Goal: Task Accomplishment & Management: Use online tool/utility

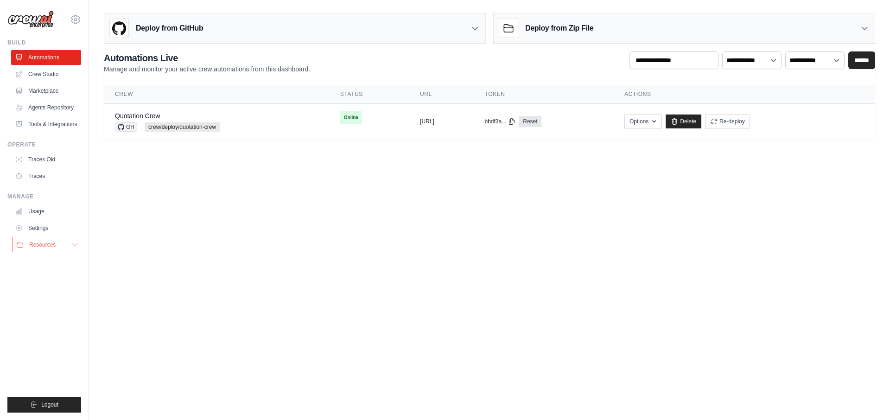
click at [76, 245] on icon at bounding box center [74, 245] width 5 height 2
click at [70, 260] on span "Documentation" at bounding box center [52, 260] width 38 height 7
click at [548, 215] on body "youngkeun.park@kt.com Settings Build Automations" at bounding box center [445, 210] width 890 height 420
click at [629, 254] on body "youngkeun.park@kt.com Settings Build Automations" at bounding box center [445, 210] width 890 height 420
click at [57, 231] on link "Settings" at bounding box center [47, 228] width 70 height 15
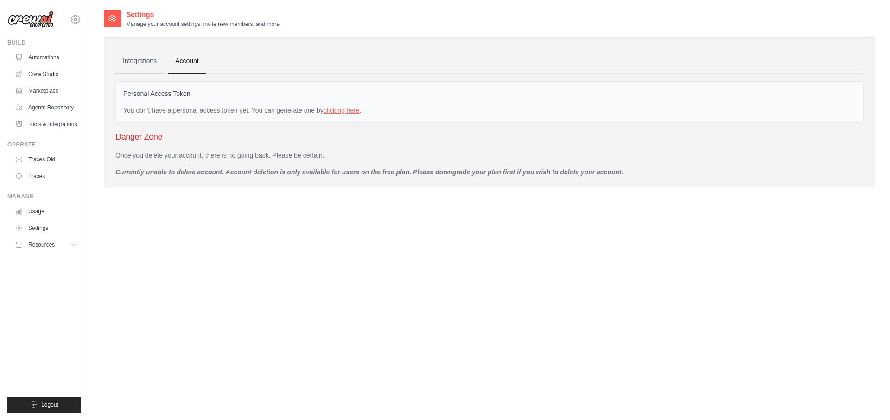
click at [151, 64] on link "Integrations" at bounding box center [139, 61] width 49 height 25
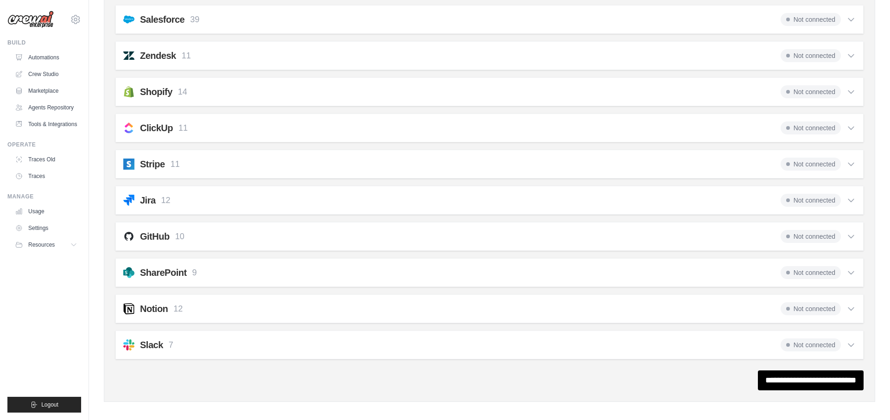
scroll to position [636, 0]
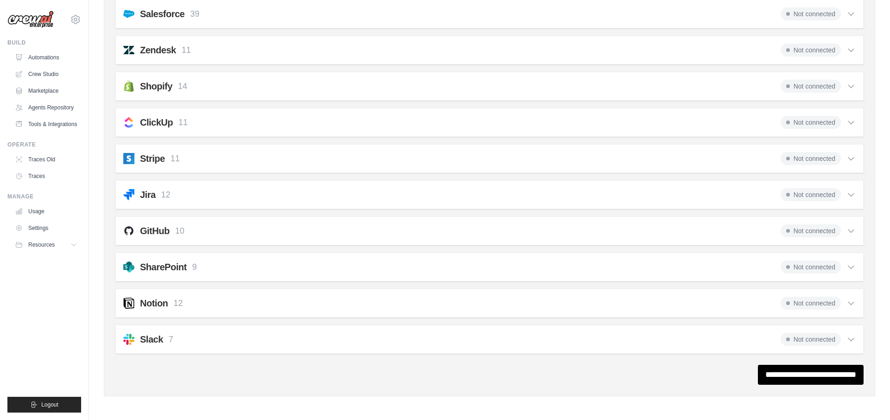
click at [240, 239] on div "GitHub 10 Not connected Select all Create an Issue: github_create_issue Update …" at bounding box center [489, 230] width 748 height 29
click at [851, 231] on icon at bounding box center [851, 231] width 6 height 3
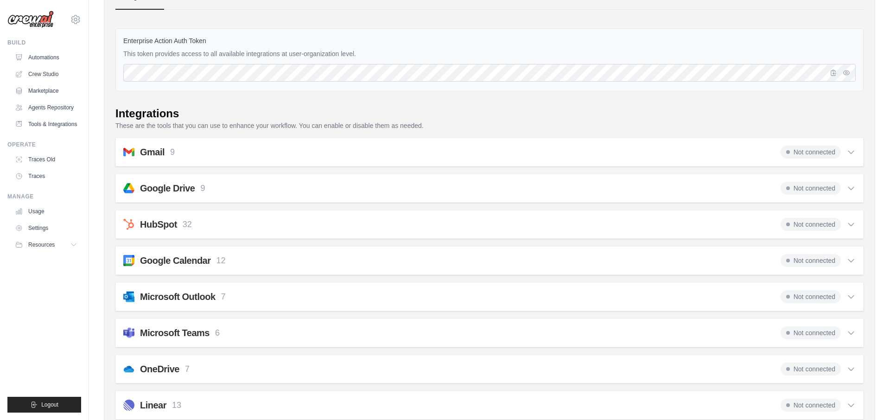
scroll to position [0, 0]
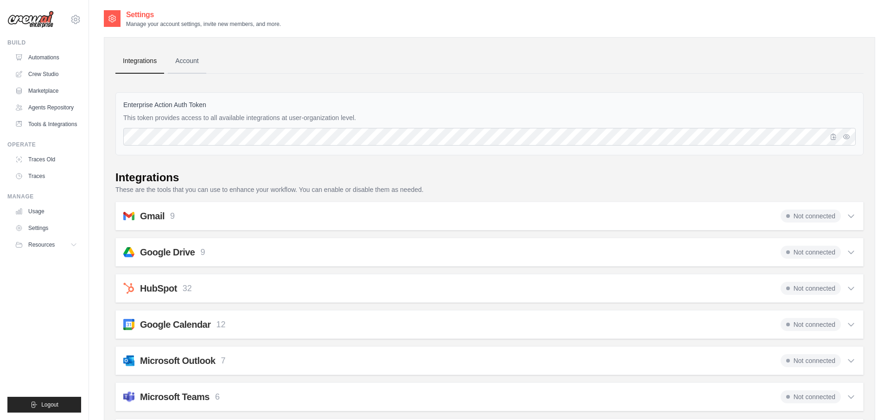
click at [196, 59] on link "Account" at bounding box center [187, 61] width 38 height 25
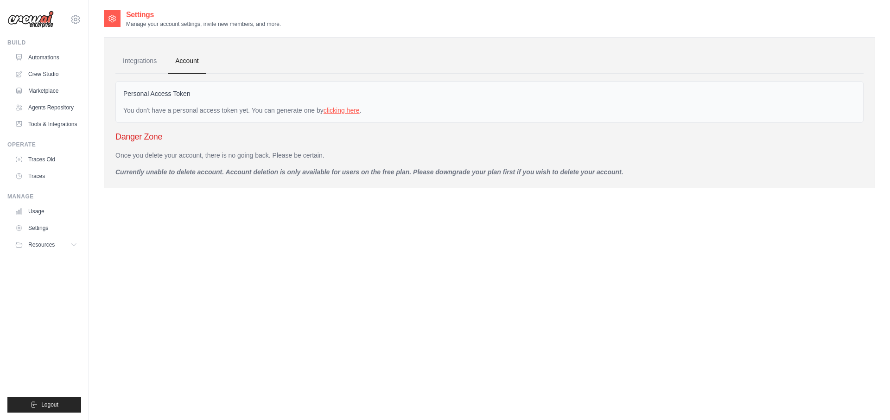
click at [342, 110] on link "clicking here" at bounding box center [341, 110] width 36 height 7
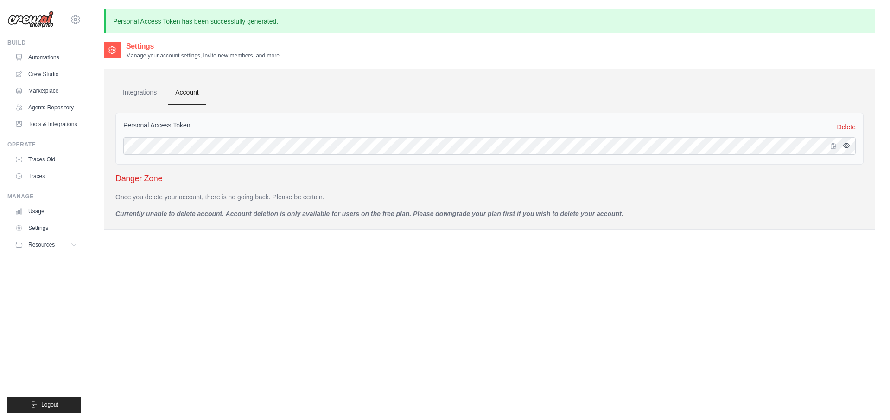
click at [845, 147] on icon "button" at bounding box center [845, 145] width 7 height 7
click at [834, 147] on icon "button" at bounding box center [832, 145] width 7 height 7
click at [72, 108] on link "Agents Repository" at bounding box center [47, 107] width 70 height 15
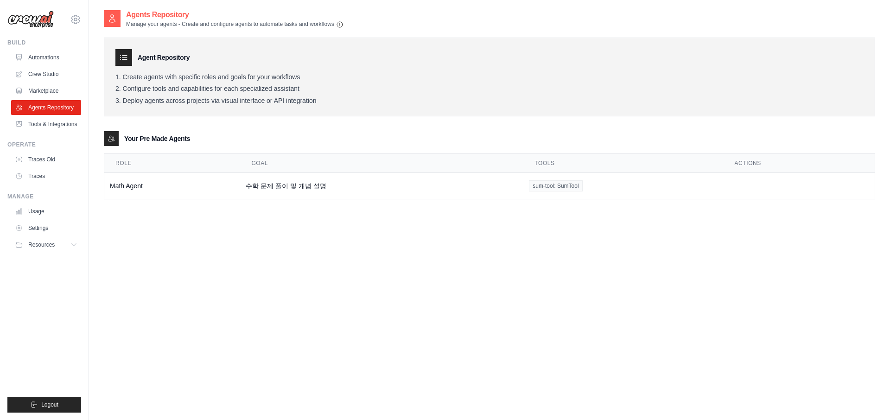
click at [294, 102] on li "Deploy agents across projects via visual interface or API integration" at bounding box center [489, 101] width 748 height 8
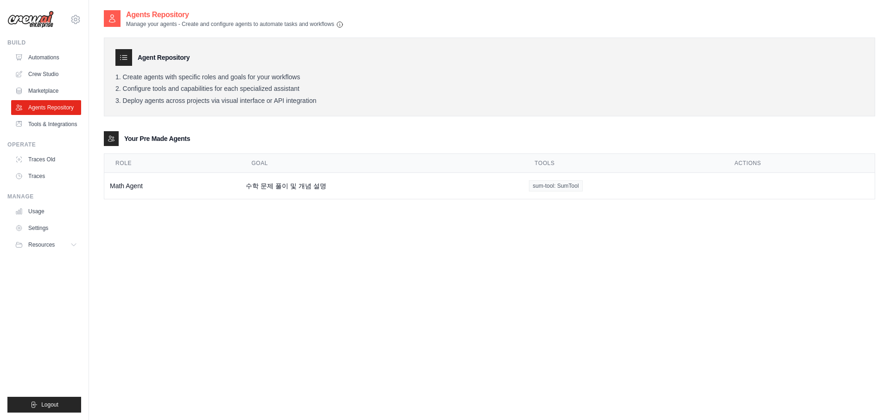
click at [294, 102] on li "Deploy agents across projects via visual interface or API integration" at bounding box center [489, 101] width 748 height 8
click at [64, 59] on link "Automations" at bounding box center [47, 57] width 70 height 15
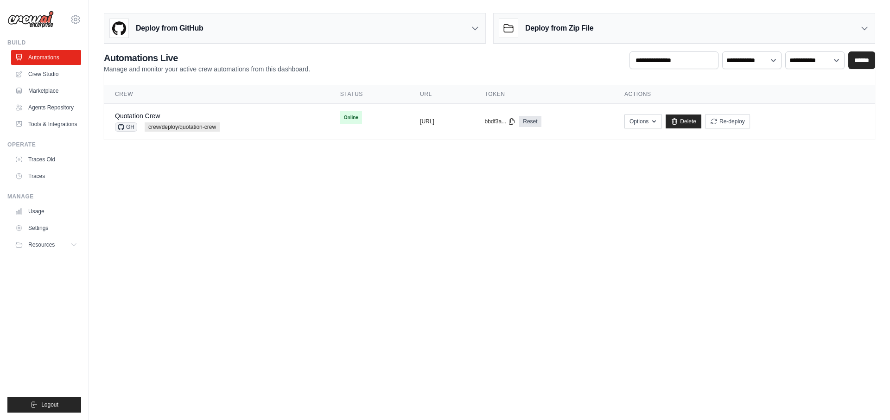
click at [194, 31] on h3 "Deploy from GitHub" at bounding box center [169, 28] width 67 height 11
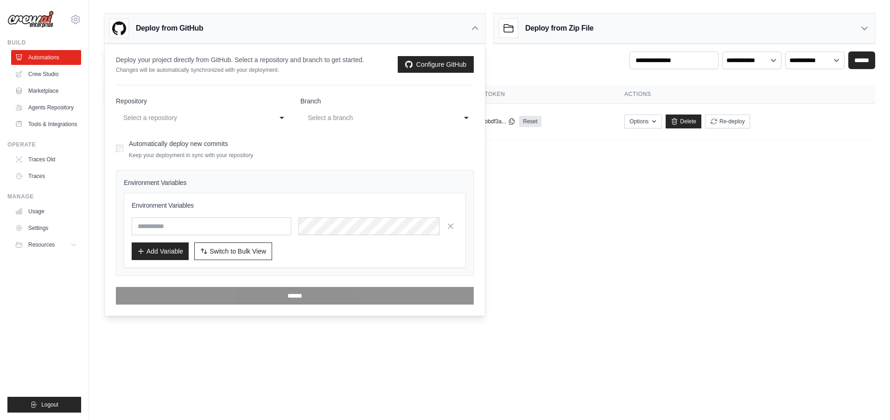
click at [260, 120] on div "Select a repository" at bounding box center [193, 117] width 140 height 11
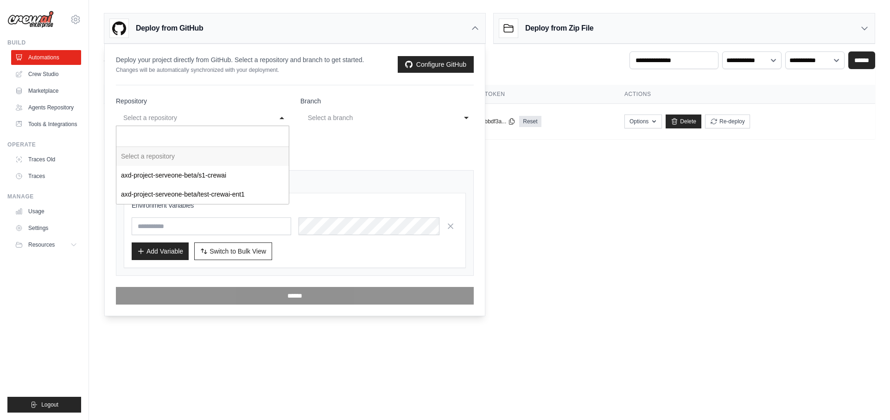
click at [249, 95] on div "**********" at bounding box center [295, 195] width 358 height 220
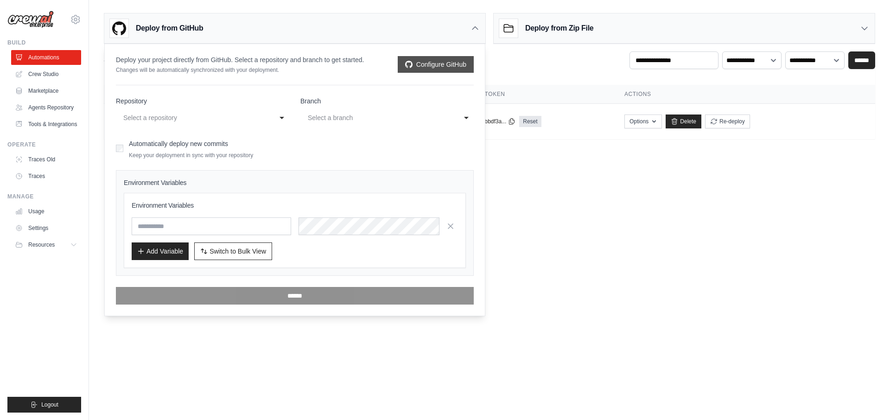
click at [429, 68] on link "Configure GitHub" at bounding box center [436, 64] width 76 height 17
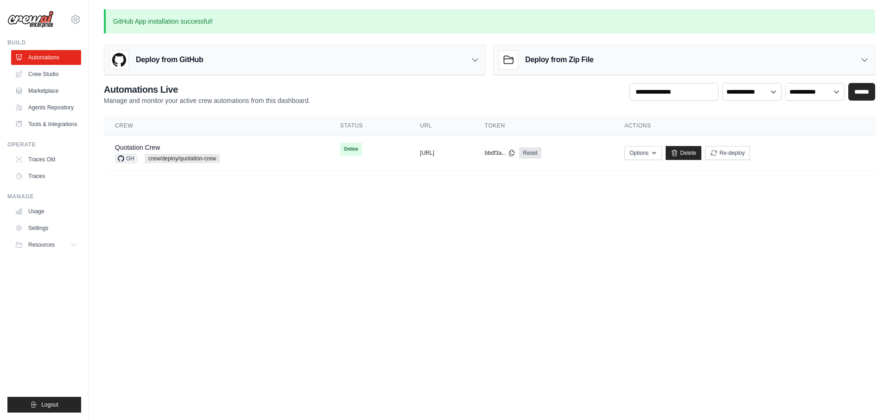
click at [475, 58] on icon at bounding box center [474, 59] width 9 height 9
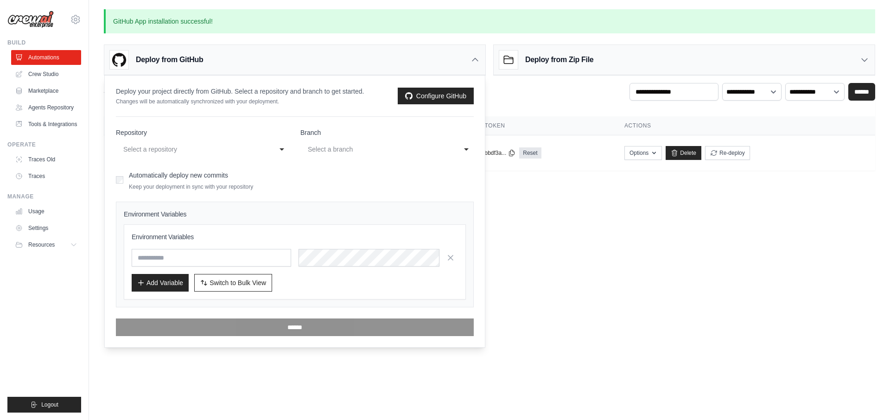
click at [270, 151] on div "Select a repository" at bounding box center [195, 149] width 149 height 15
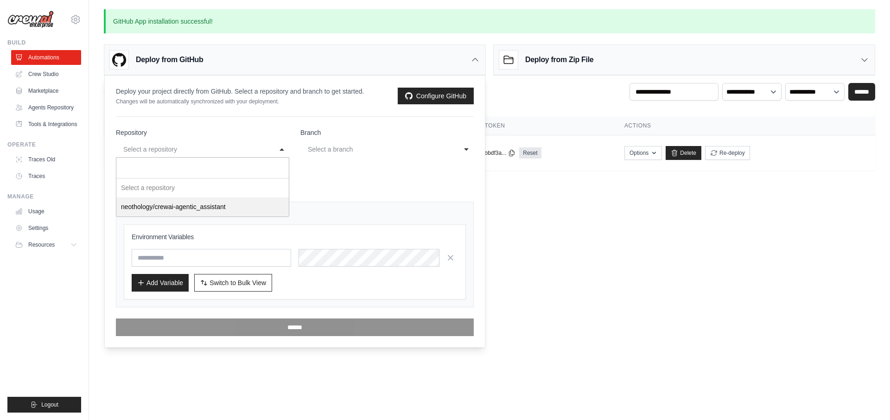
select select "**********"
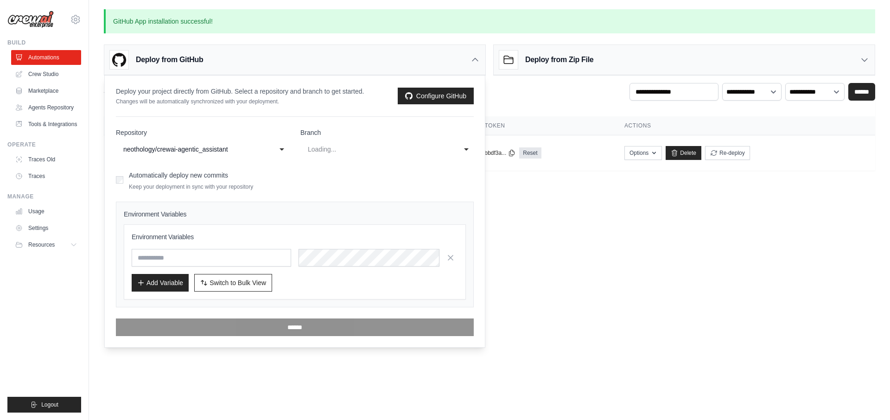
select select "****"
click at [234, 259] on input "text" at bounding box center [211, 258] width 159 height 18
click at [446, 96] on link "Configure GitHub" at bounding box center [436, 96] width 76 height 17
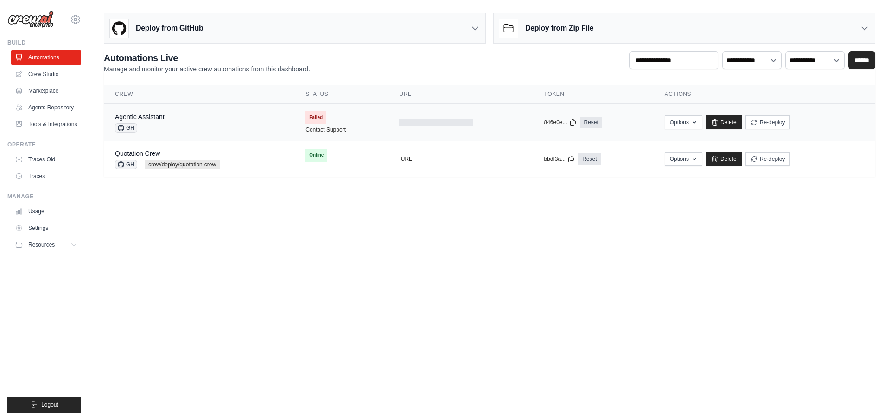
click at [313, 119] on span "Failed" at bounding box center [315, 117] width 21 height 13
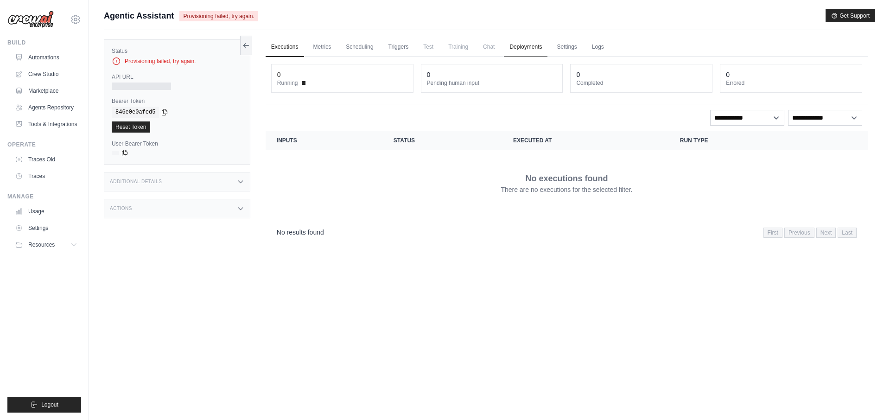
click at [534, 42] on link "Deployments" at bounding box center [526, 47] width 44 height 19
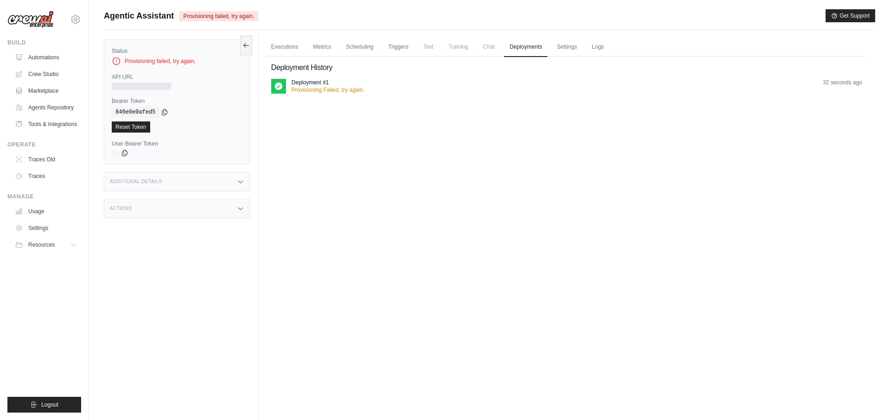
click at [304, 87] on p "Provisioning Failed, try again." at bounding box center [327, 89] width 73 height 7
click at [333, 88] on p "Provisioning Failed, try again." at bounding box center [327, 89] width 73 height 7
click at [198, 17] on span "Provisioning failed, try again." at bounding box center [218, 16] width 78 height 10
click at [289, 49] on link "Executions" at bounding box center [285, 47] width 38 height 19
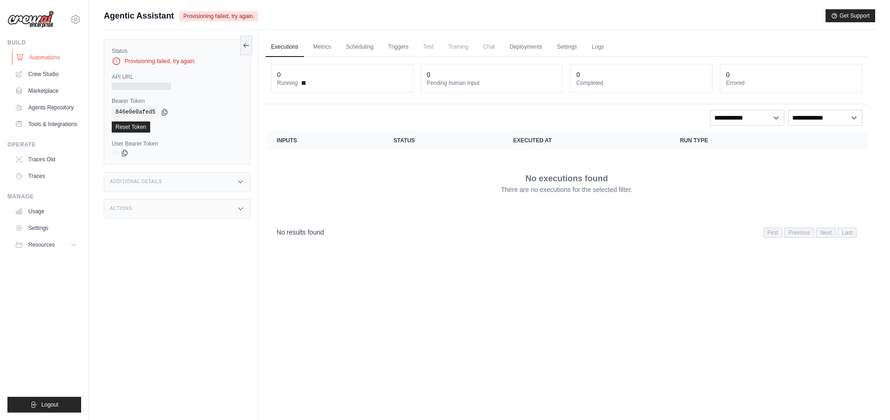
click at [44, 55] on link "Automations" at bounding box center [47, 57] width 70 height 15
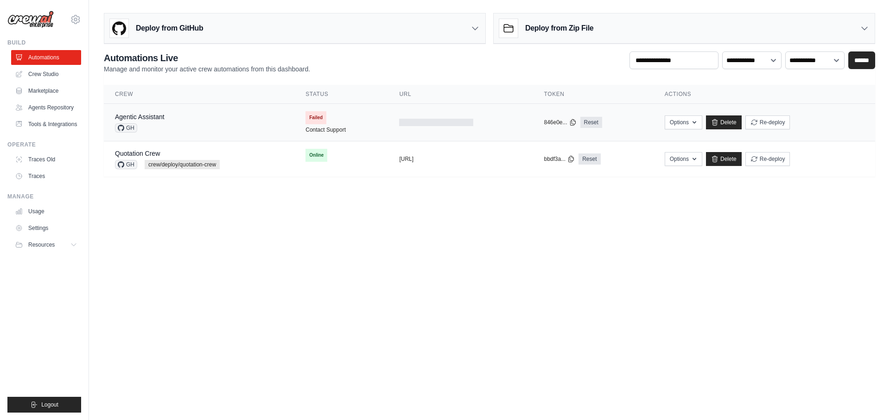
click at [433, 123] on div at bounding box center [436, 122] width 74 height 7
click at [146, 116] on link "Agentic Assistant" at bounding box center [140, 116] width 50 height 7
click at [696, 122] on icon "button" at bounding box center [694, 122] width 4 height 2
click at [551, 234] on body "[EMAIL_ADDRESS][DOMAIN_NAME] Settings Build Automations" at bounding box center [445, 210] width 890 height 420
click at [698, 120] on icon "button" at bounding box center [693, 121] width 7 height 7
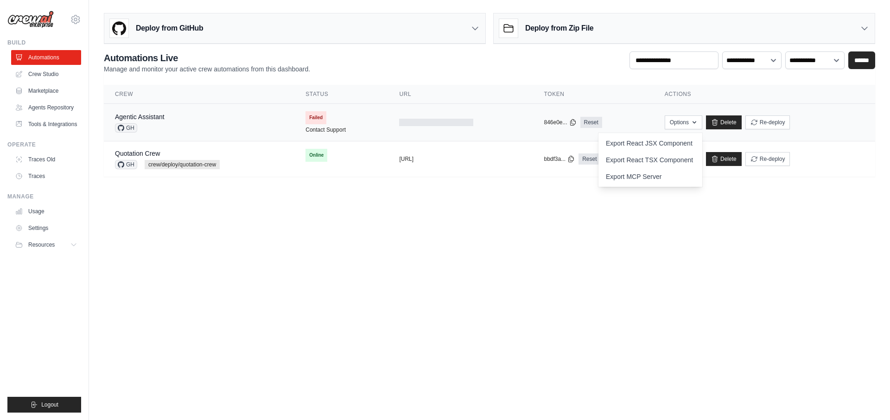
click at [268, 122] on div "Agentic Assistant GH" at bounding box center [199, 122] width 168 height 20
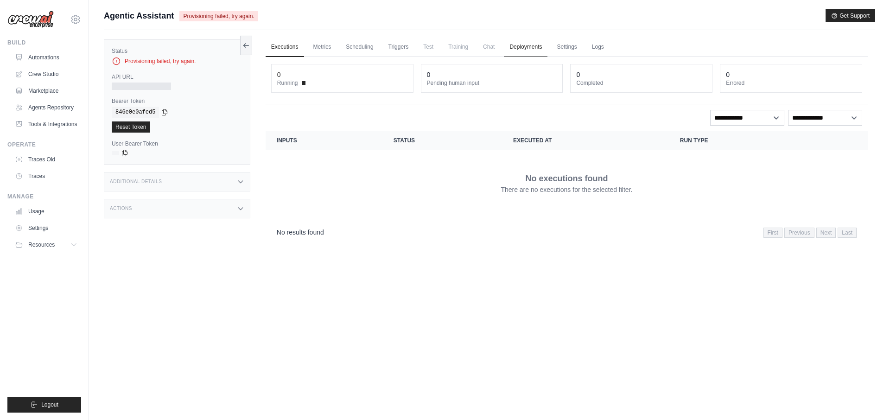
click at [543, 47] on link "Deployments" at bounding box center [526, 47] width 44 height 19
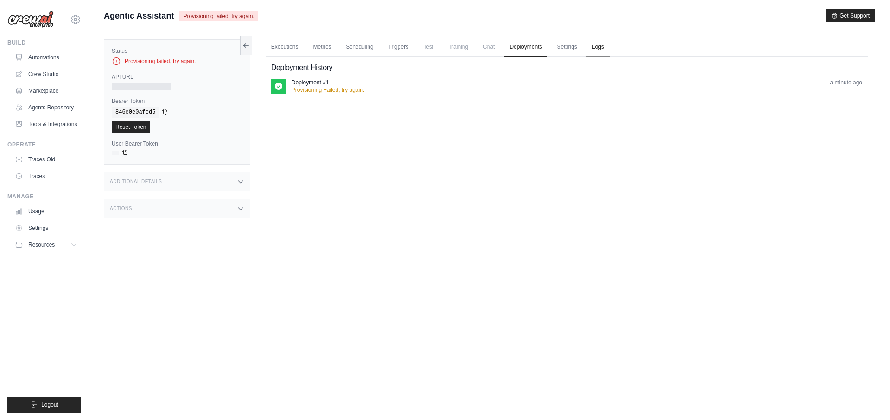
click at [599, 49] on link "Logs" at bounding box center [597, 47] width 23 height 19
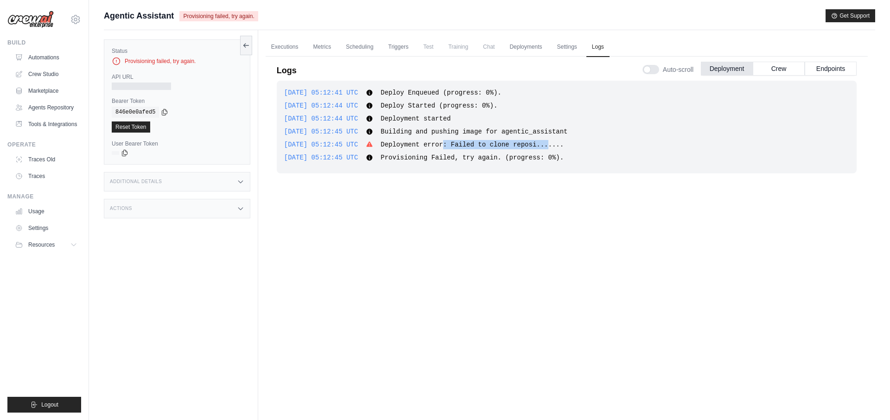
drag, startPoint x: 461, startPoint y: 148, endPoint x: 568, endPoint y: 146, distance: 107.1
click at [563, 145] on span "Deployment error: Failed to clone reposi......." at bounding box center [471, 144] width 183 height 7
click at [563, 146] on span "Deployment error: Failed to clone reposi......." at bounding box center [471, 144] width 183 height 7
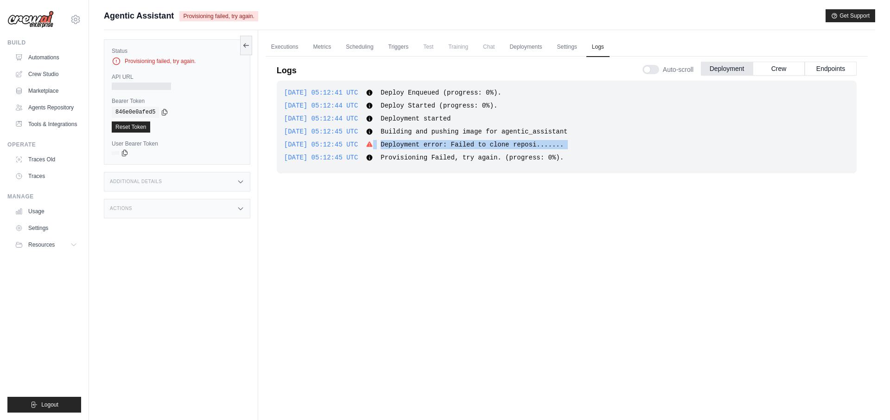
click at [411, 150] on div "2025-09-24 05:12:41 UTC Deploy Enqueued (progress: 0%). Show more Show less 202…" at bounding box center [567, 127] width 580 height 93
click at [563, 147] on span "Deployment error: Failed to clone reposi......." at bounding box center [471, 144] width 183 height 7
click at [770, 70] on button "Crew" at bounding box center [779, 68] width 52 height 14
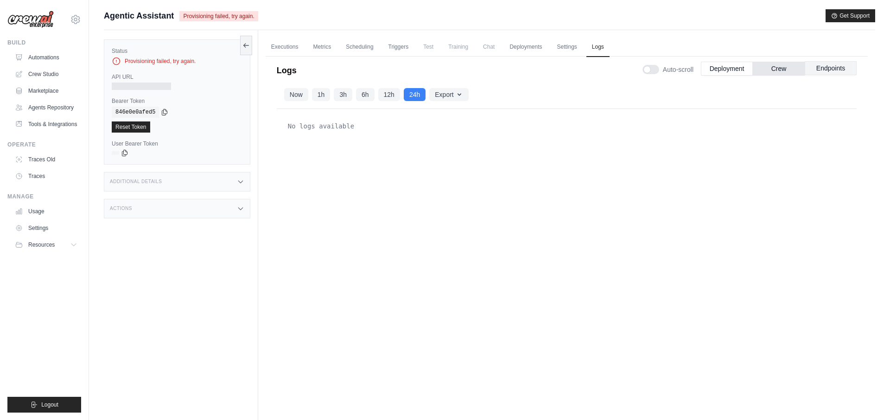
click at [832, 72] on button "Endpoints" at bounding box center [830, 68] width 52 height 14
click at [726, 67] on button "Deployment" at bounding box center [727, 68] width 52 height 14
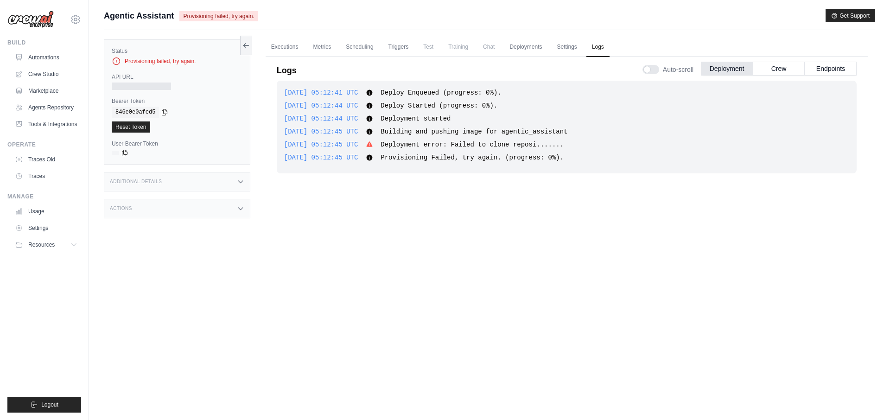
click at [556, 145] on span "Deployment error: Failed to clone reposi......." at bounding box center [471, 144] width 183 height 7
click at [51, 59] on link "Automations" at bounding box center [47, 57] width 70 height 15
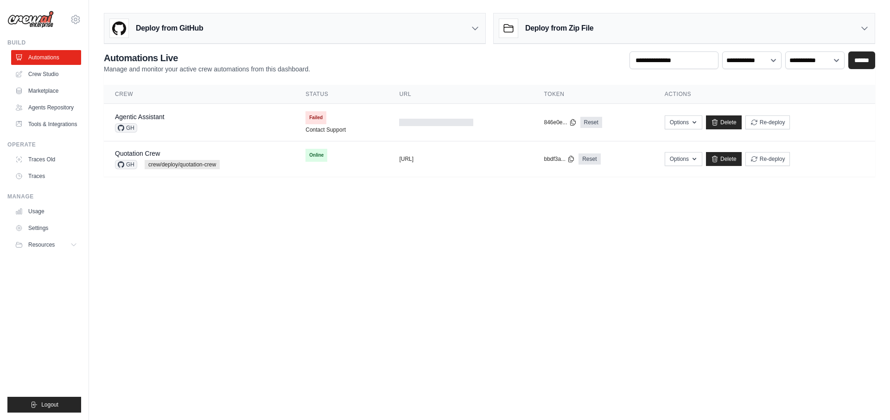
click at [327, 25] on div "Deploy from GitHub" at bounding box center [294, 28] width 381 height 30
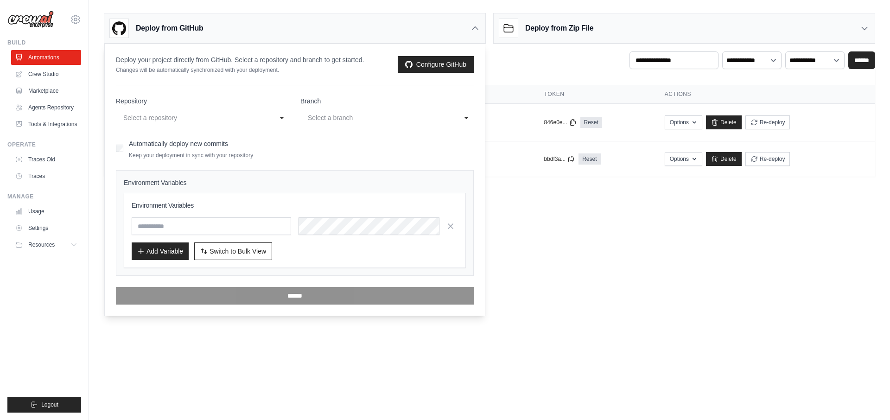
click at [606, 268] on body "youngkeun.park@kt.com Settings Build Automations" at bounding box center [445, 210] width 890 height 420
click at [577, 234] on body "youngkeun.park@kt.com Settings Build Automations" at bounding box center [445, 210] width 890 height 420
click at [477, 28] on icon at bounding box center [474, 28] width 9 height 9
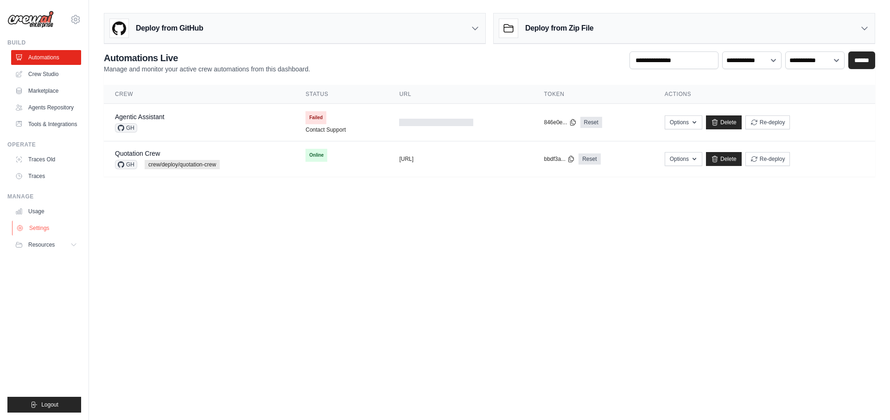
click at [52, 229] on link "Settings" at bounding box center [47, 228] width 70 height 15
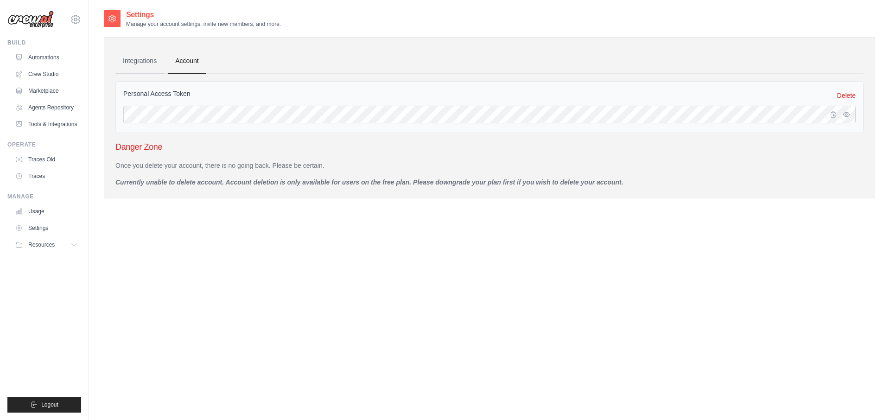
click at [148, 55] on link "Integrations" at bounding box center [139, 61] width 49 height 25
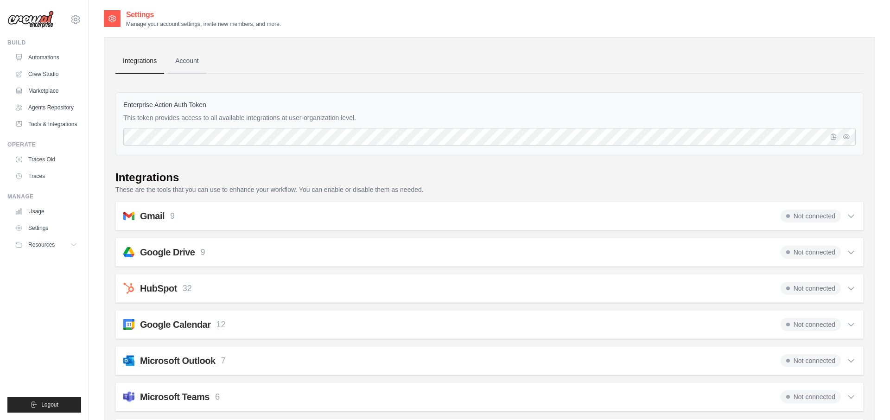
click at [190, 58] on link "Account" at bounding box center [187, 61] width 38 height 25
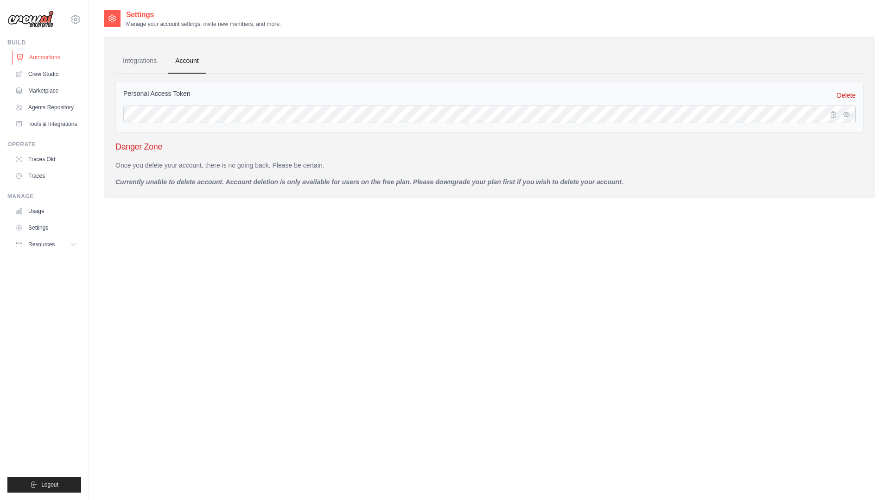
click at [49, 57] on link "Automations" at bounding box center [47, 57] width 70 height 15
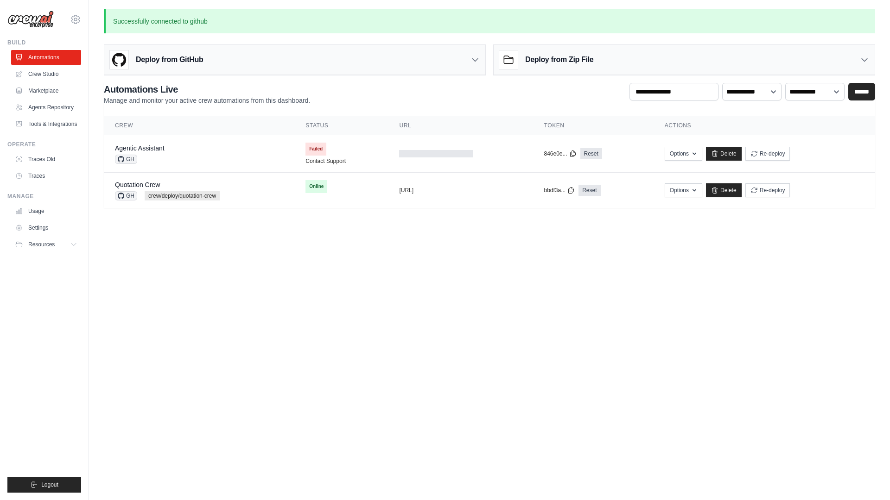
click at [197, 58] on h3 "Deploy from GitHub" at bounding box center [169, 59] width 67 height 11
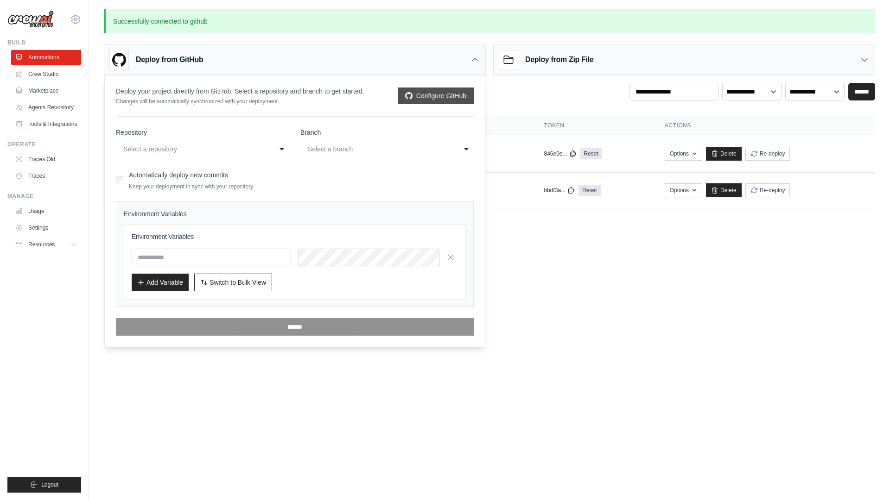
click at [419, 97] on link "Configure GitHub" at bounding box center [436, 96] width 76 height 17
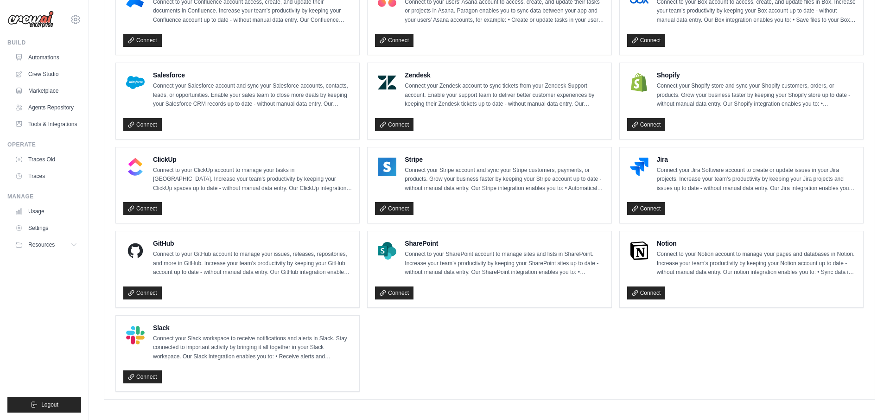
scroll to position [556, 0]
click at [305, 257] on p "Connect to your GitHub account to manage your issues, releases, repositories, a…" at bounding box center [252, 262] width 199 height 27
click at [141, 288] on link "Connect" at bounding box center [142, 292] width 38 height 13
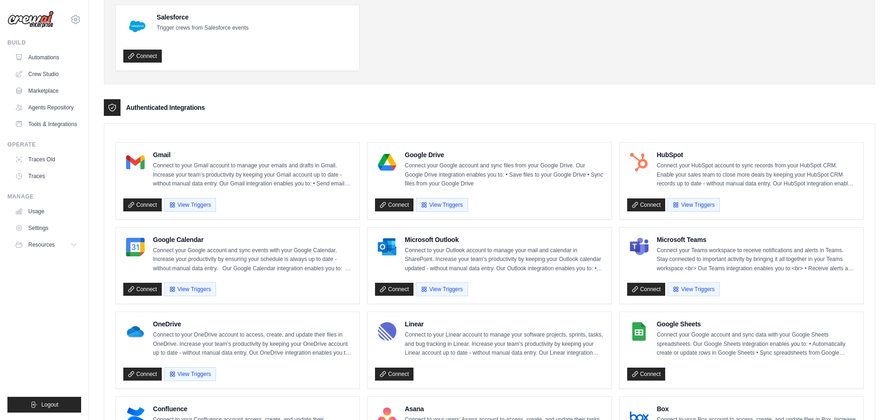
scroll to position [0, 0]
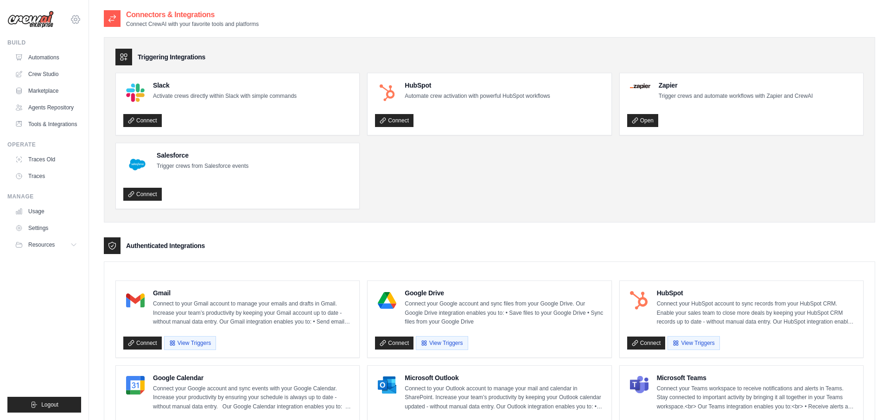
click at [76, 19] on icon at bounding box center [75, 19] width 11 height 11
click at [112, 56] on span "Settings" at bounding box center [115, 57] width 73 height 9
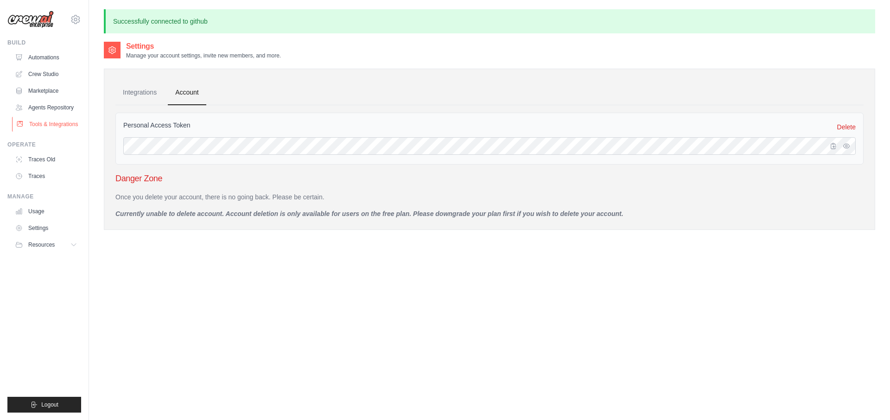
click at [44, 122] on link "Tools & Integrations" at bounding box center [47, 124] width 70 height 15
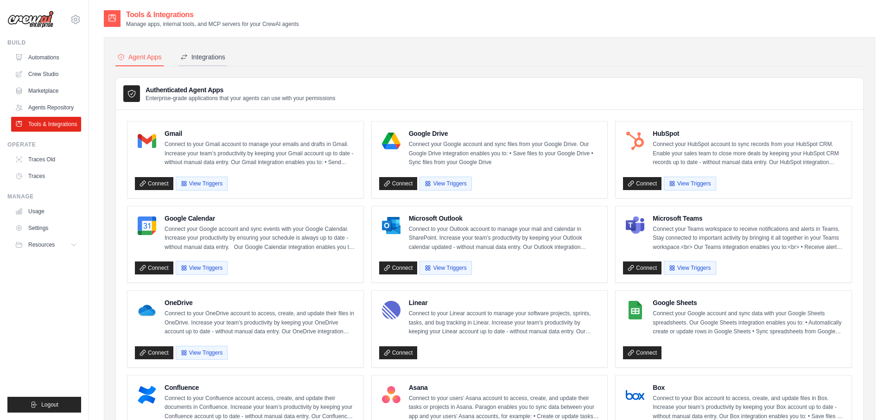
click at [219, 59] on div "Integrations" at bounding box center [202, 56] width 45 height 9
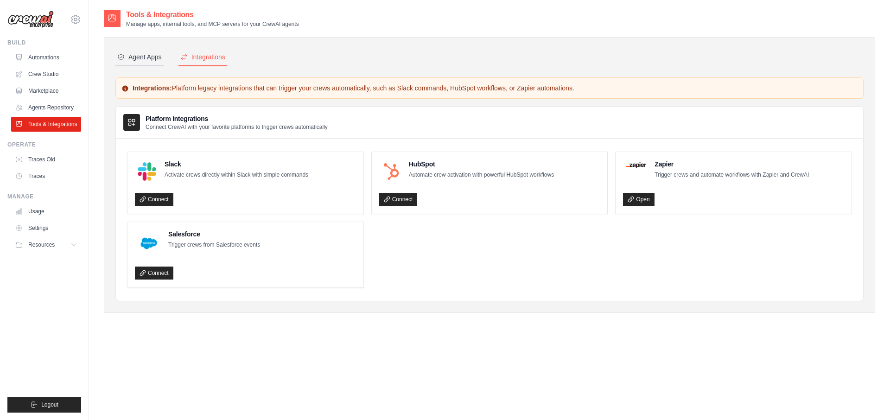
click at [150, 55] on div "Agent Apps" at bounding box center [139, 56] width 44 height 9
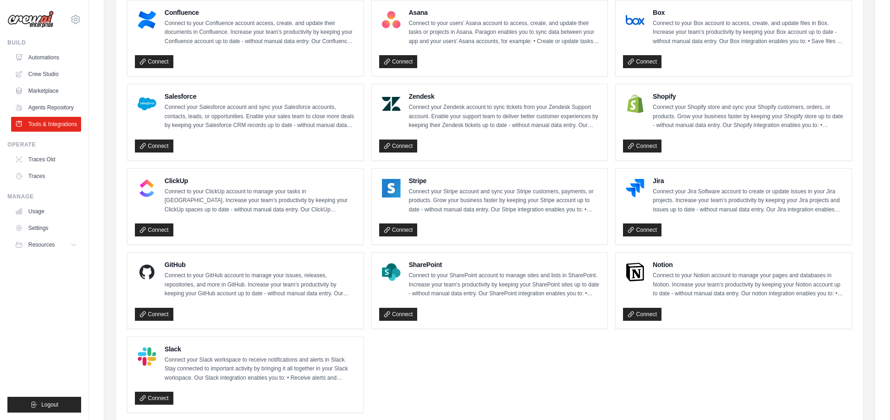
scroll to position [413, 0]
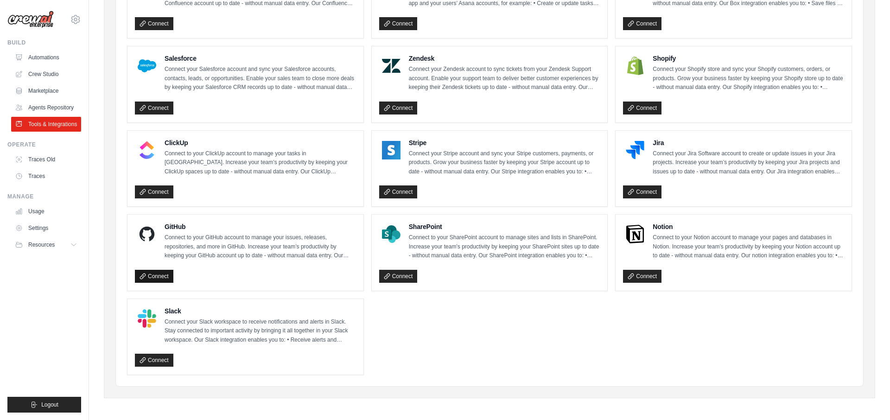
click at [166, 277] on link "Connect" at bounding box center [154, 276] width 38 height 13
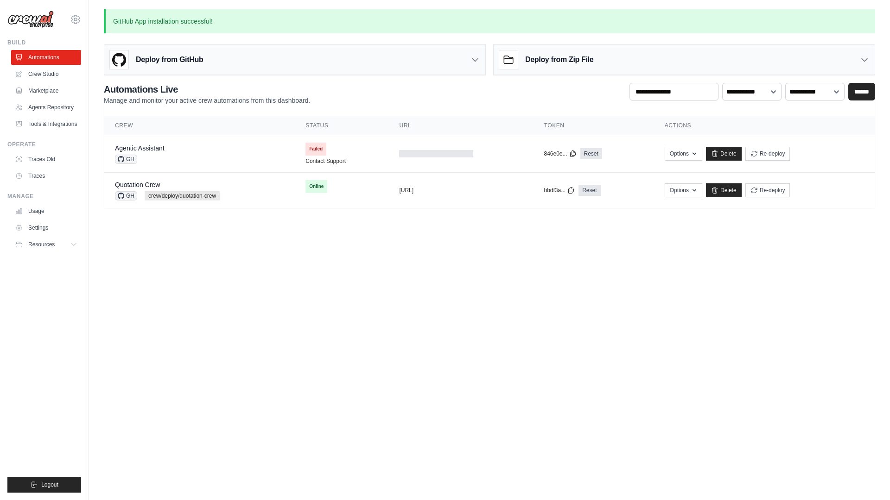
click at [471, 59] on icon at bounding box center [474, 59] width 9 height 9
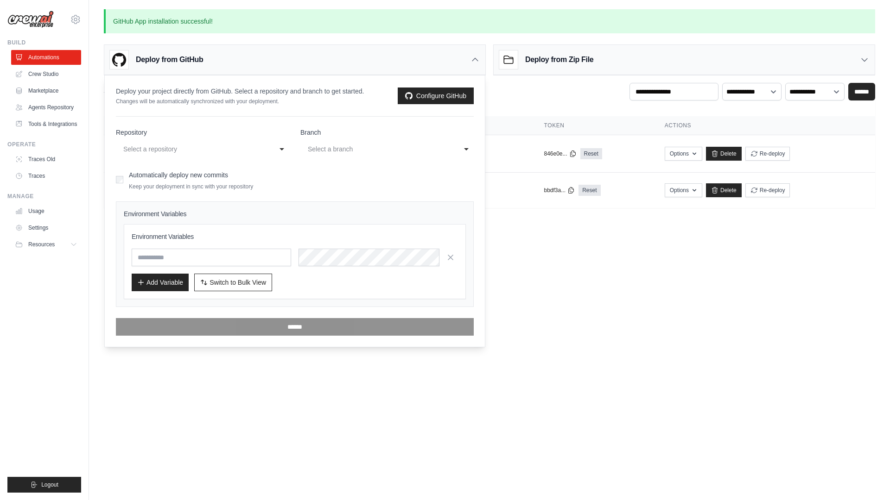
click at [167, 149] on div "Select a repository" at bounding box center [193, 149] width 140 height 11
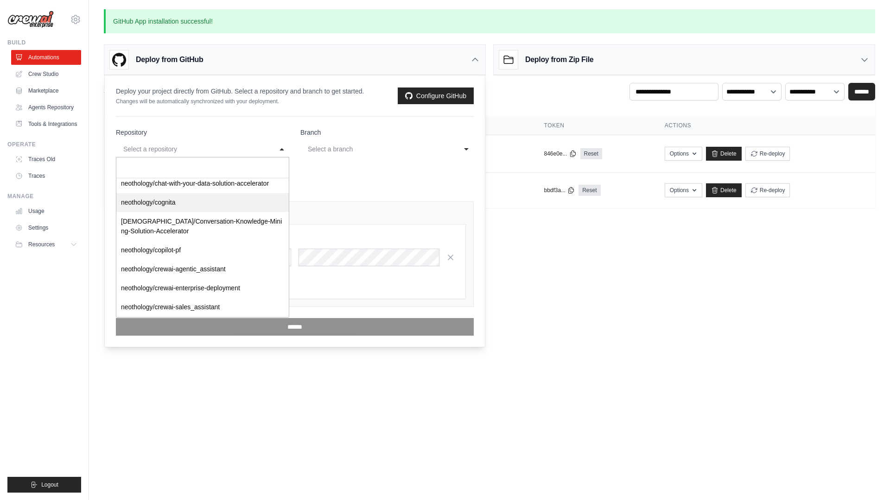
scroll to position [100, 0]
select select "**********"
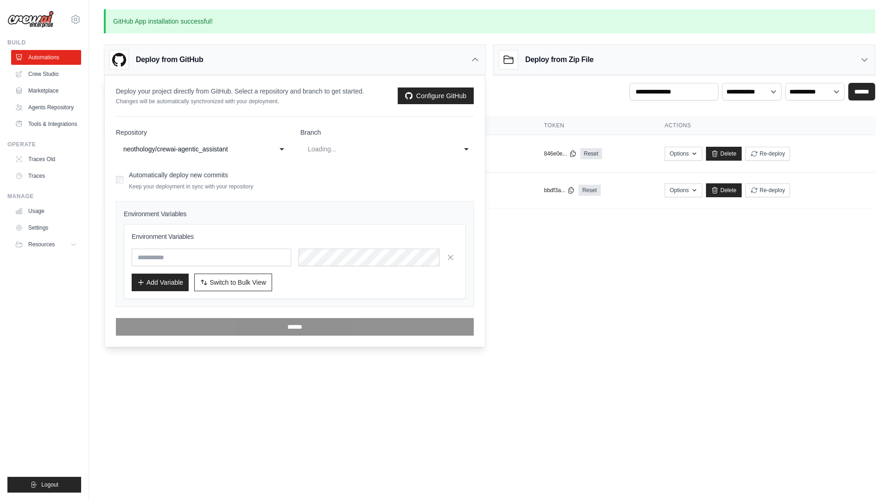
select select "****"
click at [167, 258] on input "text" at bounding box center [211, 258] width 159 height 18
type input "*"
type input "****"
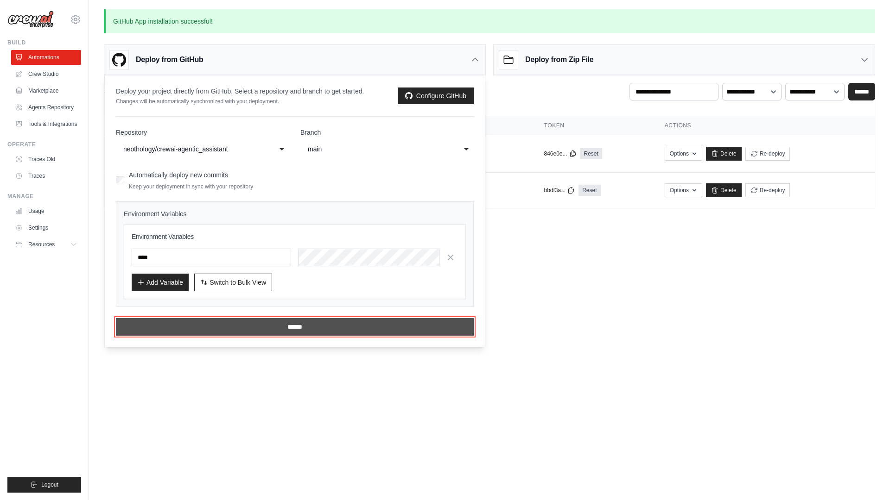
click at [217, 333] on input "******" at bounding box center [295, 327] width 358 height 18
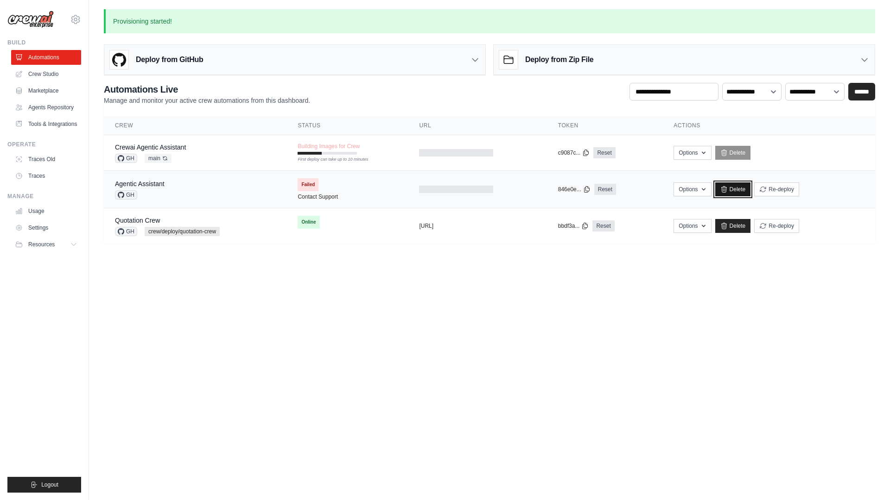
click at [737, 183] on link "Delete" at bounding box center [733, 190] width 36 height 14
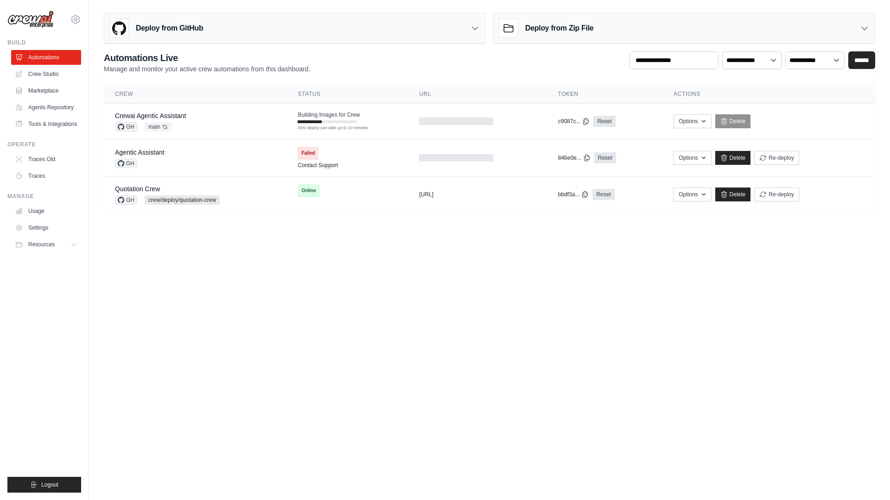
click at [425, 230] on main "**********" at bounding box center [489, 116] width 801 height 233
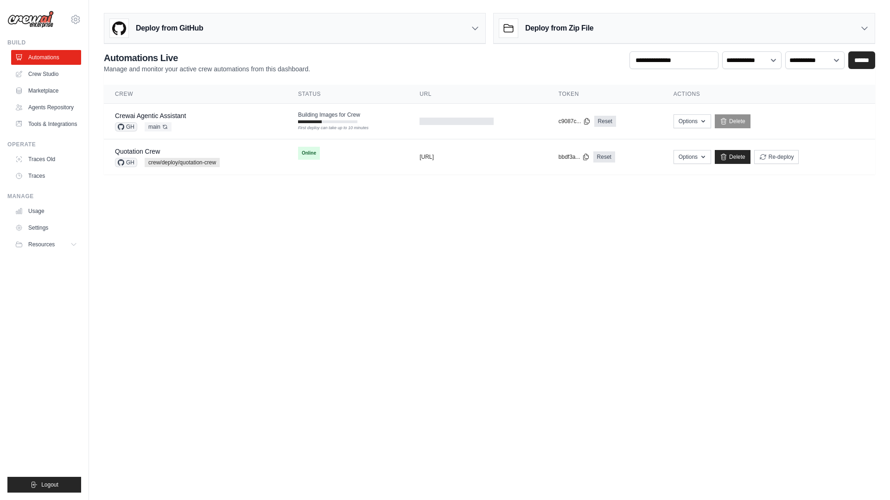
click at [563, 236] on body "[EMAIL_ADDRESS][DOMAIN_NAME] Settings Build Automations" at bounding box center [445, 250] width 890 height 500
click at [377, 256] on body "youngkeun.park@kt.com Settings Build Automations" at bounding box center [445, 250] width 890 height 500
click at [417, 278] on body "youngkeun.park@kt.com Settings Build Automations" at bounding box center [445, 250] width 890 height 500
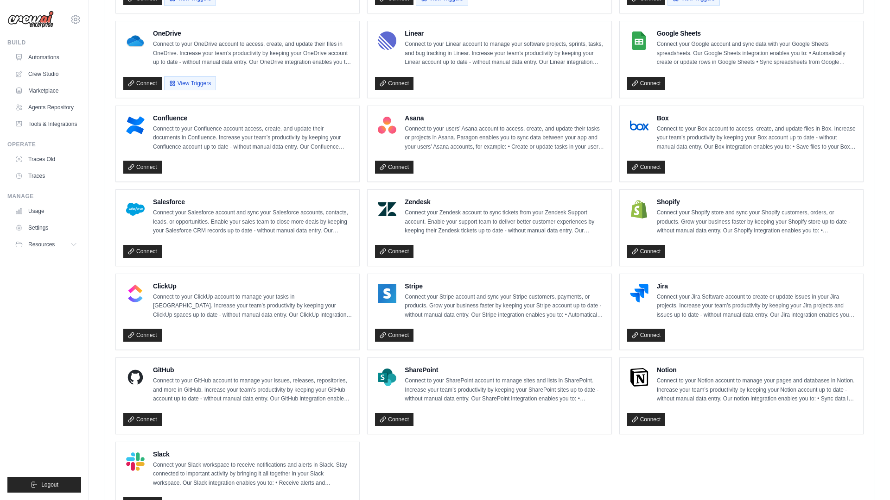
scroll to position [430, 0]
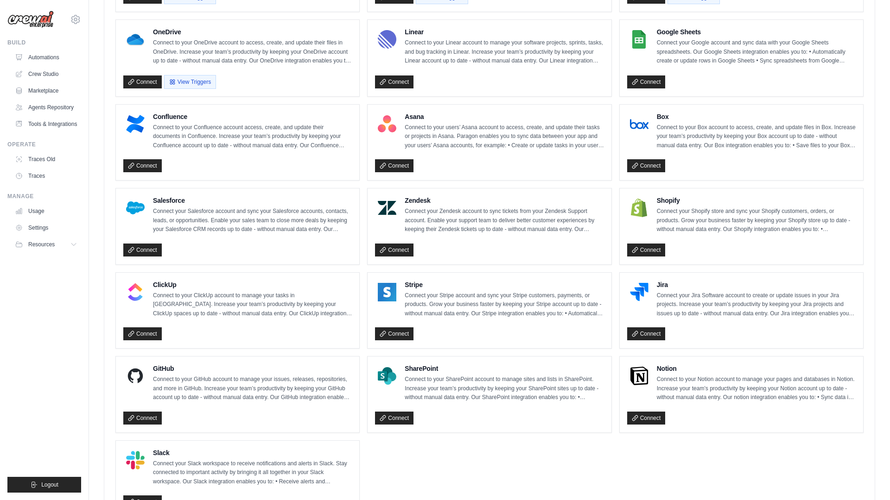
click at [218, 399] on p "Connect to your GitHub account to manage your issues, releases, repositories, a…" at bounding box center [252, 388] width 199 height 27
click at [147, 421] on link "Connect" at bounding box center [142, 418] width 38 height 13
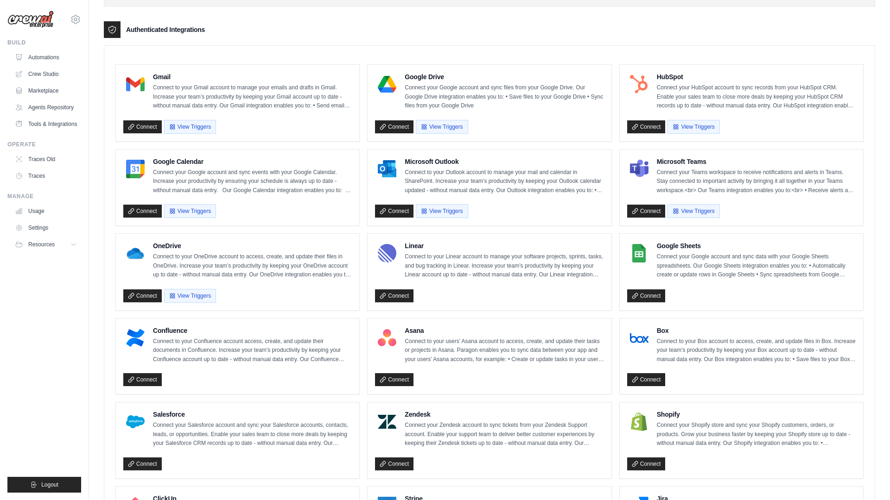
scroll to position [175, 0]
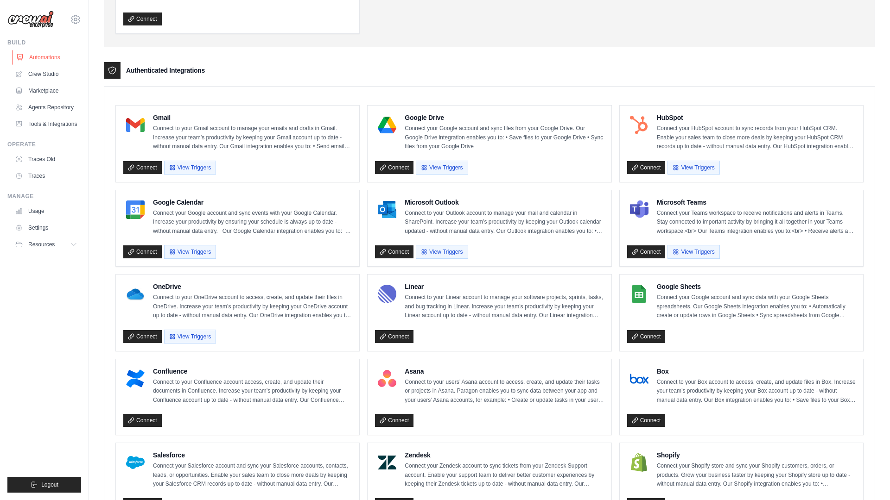
click at [55, 59] on link "Automations" at bounding box center [47, 57] width 70 height 15
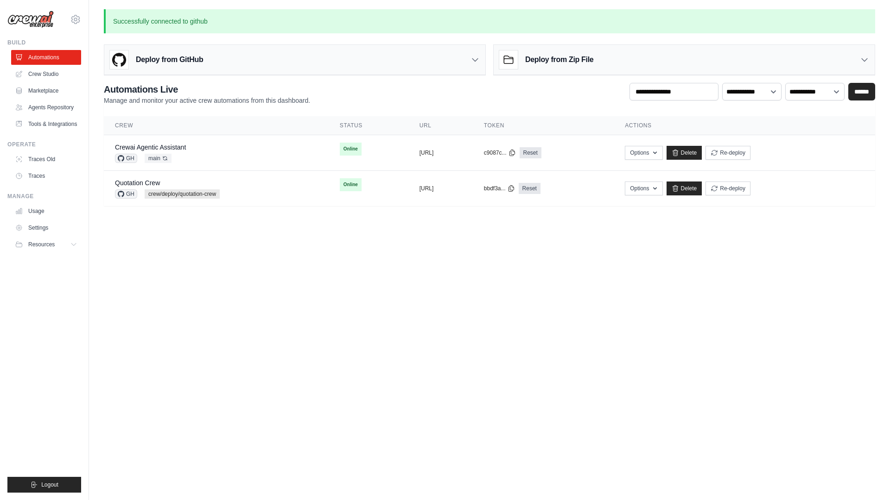
click at [304, 253] on body "youngkeun.park@kt.com Settings Build Automations" at bounding box center [445, 250] width 890 height 500
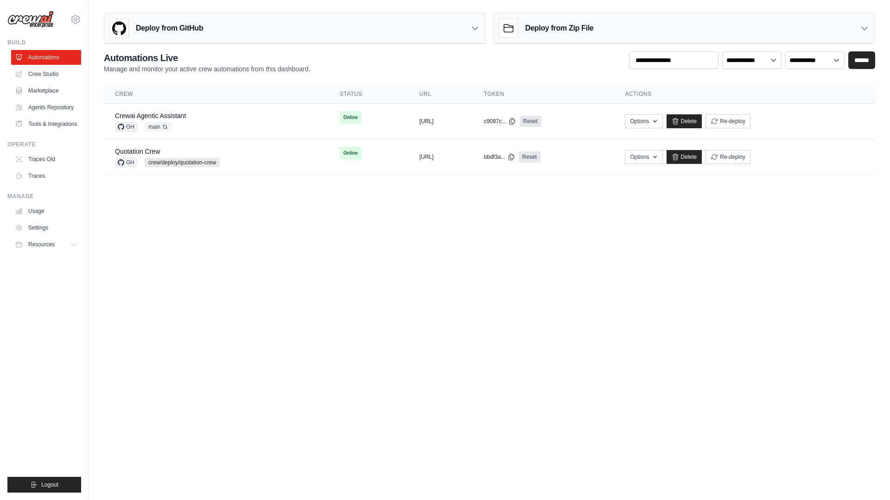
click at [477, 25] on icon at bounding box center [474, 28] width 9 height 9
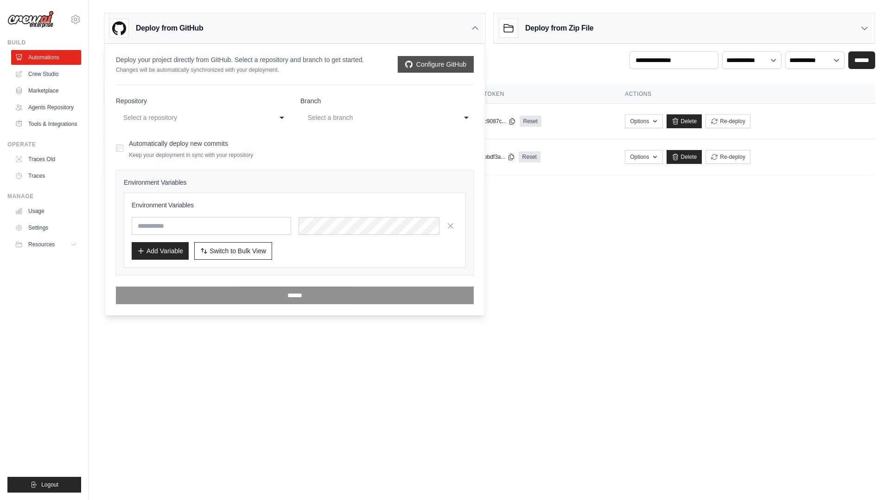
click at [438, 68] on link "Configure GitHub" at bounding box center [436, 64] width 76 height 17
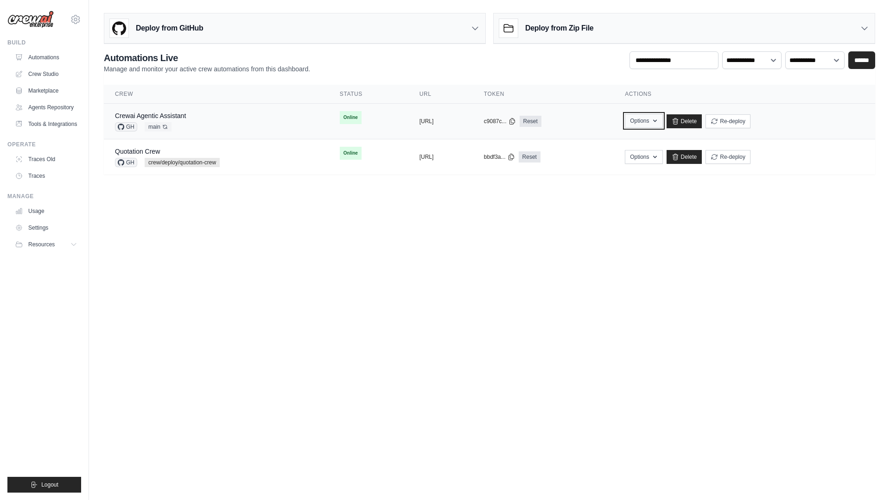
click at [657, 121] on icon "button" at bounding box center [655, 121] width 4 height 2
click at [663, 145] on link "Chat with this Flow" at bounding box center [611, 142] width 104 height 17
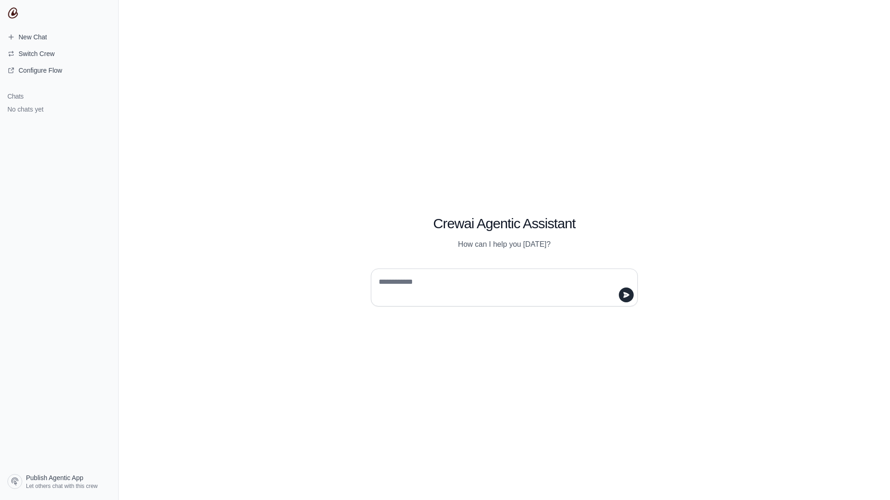
click at [530, 269] on div at bounding box center [504, 288] width 267 height 38
click at [510, 279] on textarea at bounding box center [501, 288] width 249 height 26
type textarea "**"
